Goal: Transaction & Acquisition: Purchase product/service

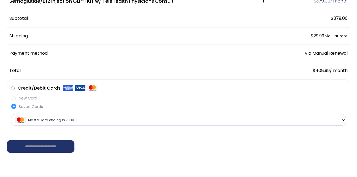
scroll to position [89, 0]
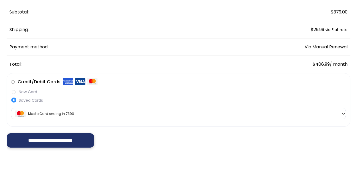
click at [61, 140] on input "**********" at bounding box center [51, 140] width 88 height 15
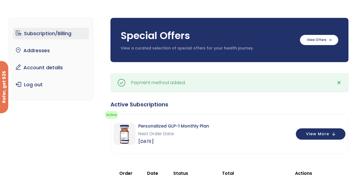
scroll to position [25, 0]
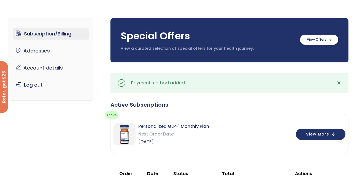
click at [323, 40] on label at bounding box center [319, 40] width 38 height 10
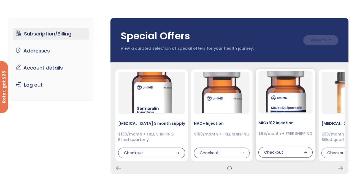
click at [279, 93] on img at bounding box center [285, 91] width 41 height 41
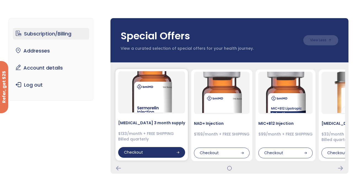
click at [154, 149] on div "Checkout" at bounding box center [151, 152] width 67 height 11
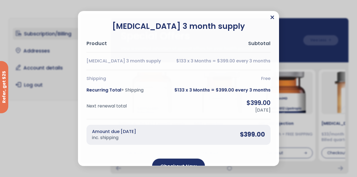
click at [271, 18] on icon "Close" at bounding box center [272, 18] width 4 height 4
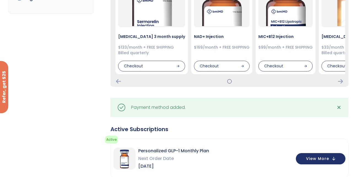
scroll to position [114, 0]
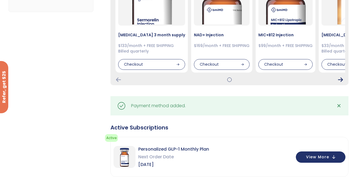
click at [341, 80] on icon "Next Card" at bounding box center [340, 80] width 5 height 4
click at [340, 79] on icon "Next Card" at bounding box center [340, 80] width 5 height 4
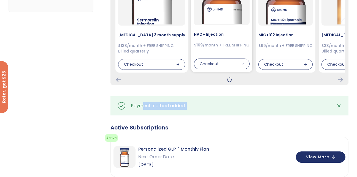
click at [210, 20] on img at bounding box center [221, 3] width 41 height 41
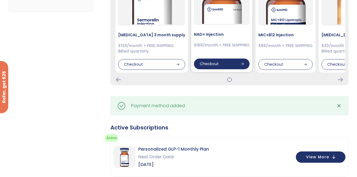
click at [206, 65] on div "Checkout" at bounding box center [222, 64] width 56 height 11
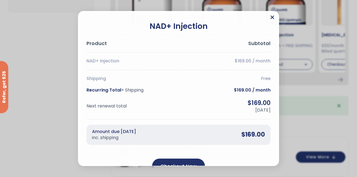
click at [271, 19] on icon "Close" at bounding box center [272, 18] width 4 height 4
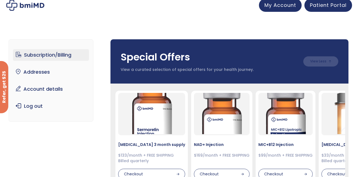
scroll to position [0, 0]
